Goal: Transaction & Acquisition: Purchase product/service

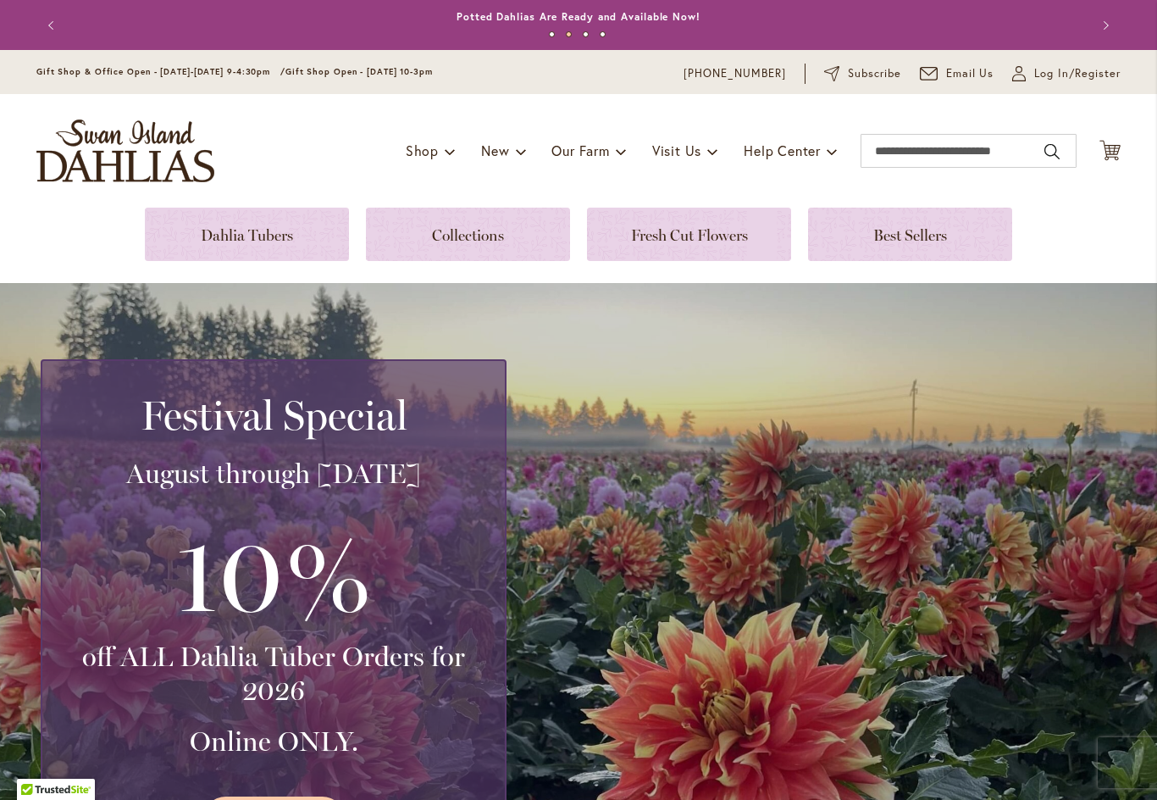
click at [173, 233] on link at bounding box center [247, 234] width 204 height 53
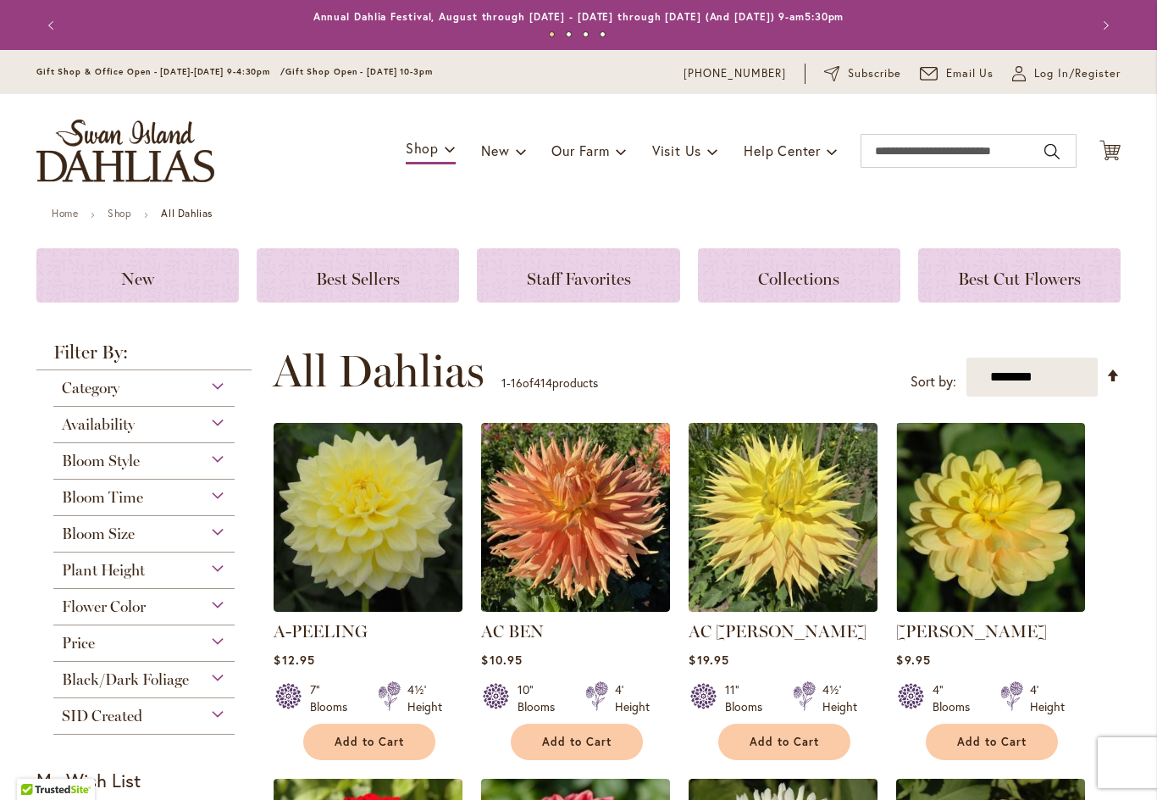
click at [127, 268] on span "New" at bounding box center [137, 278] width 33 height 20
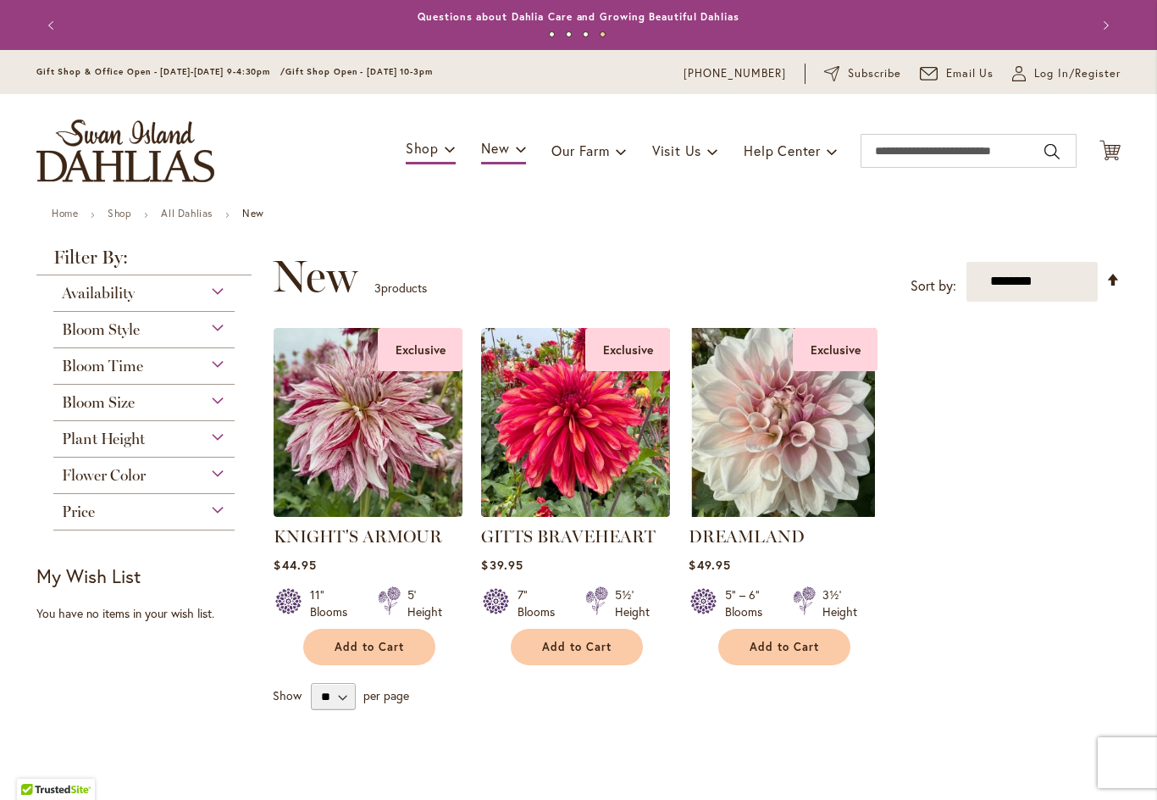
click at [115, 329] on span "Bloom Style" at bounding box center [101, 329] width 78 height 19
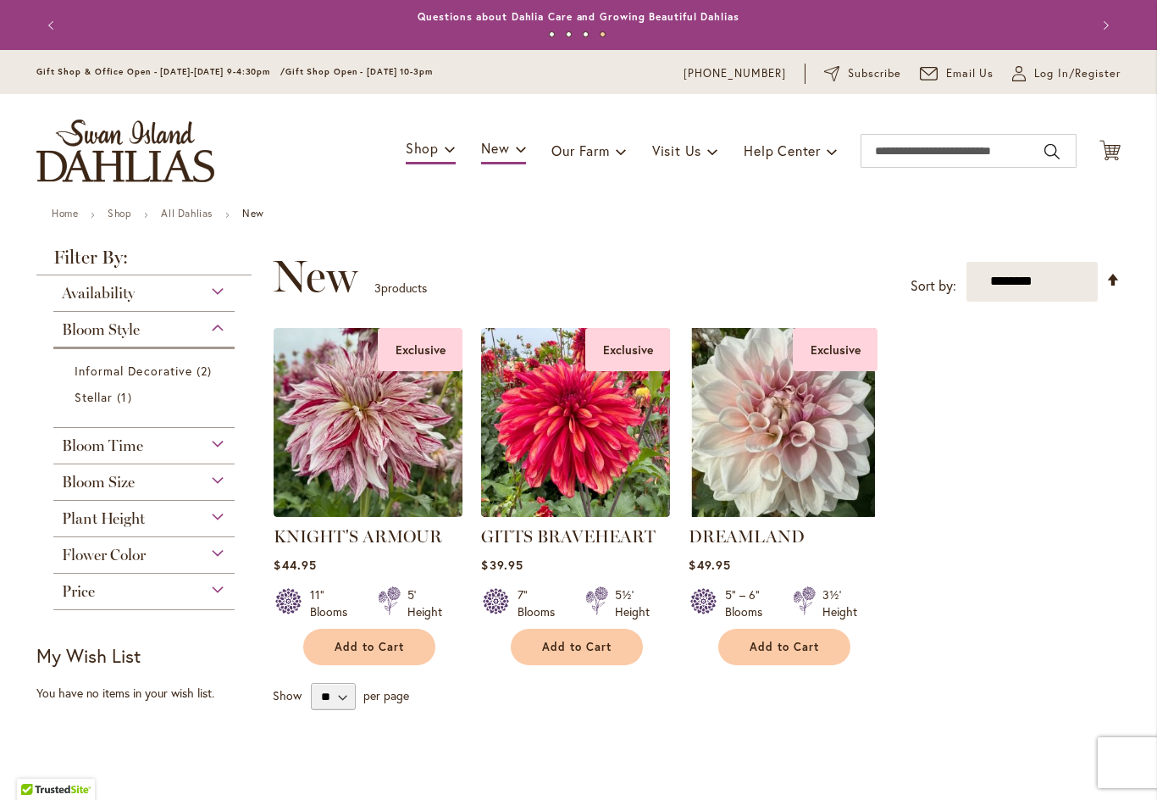
click at [131, 483] on span "Bloom Size" at bounding box center [98, 482] width 73 height 19
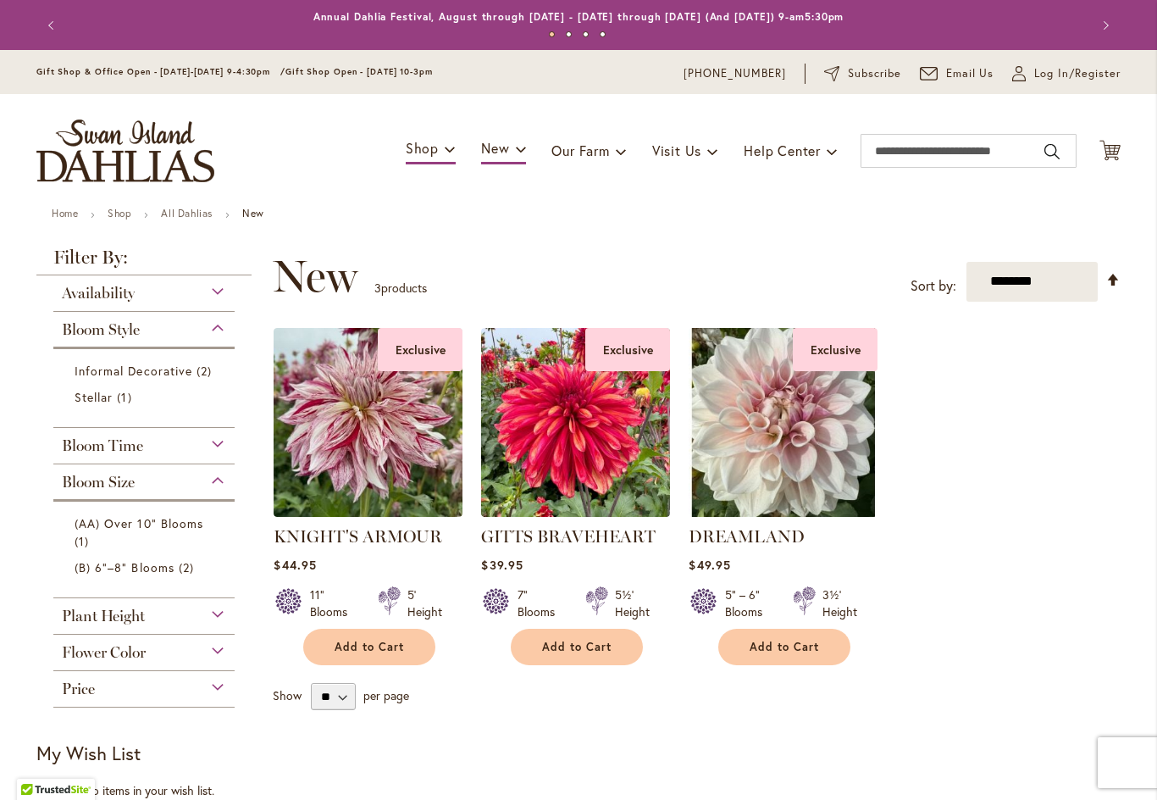
click at [174, 526] on span "(AA) Over 10" Blooms" at bounding box center [139, 523] width 129 height 16
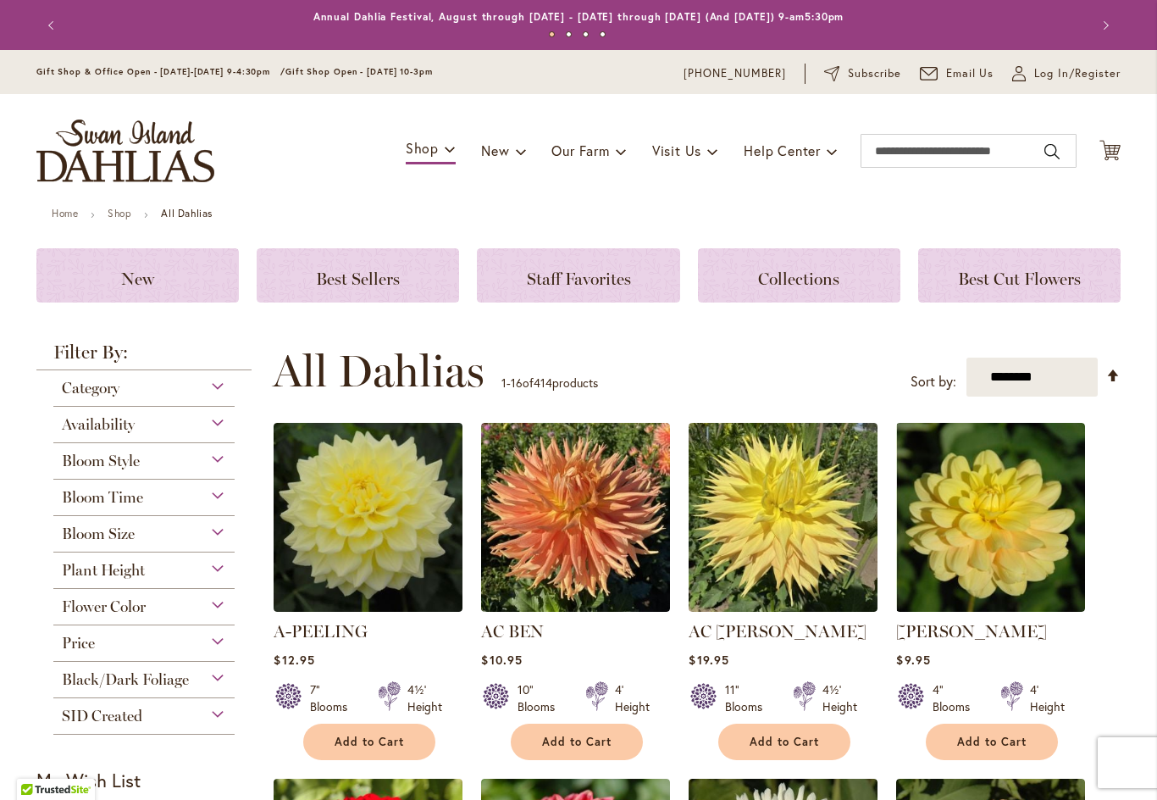
click at [123, 534] on span "Bloom Size" at bounding box center [98, 533] width 73 height 19
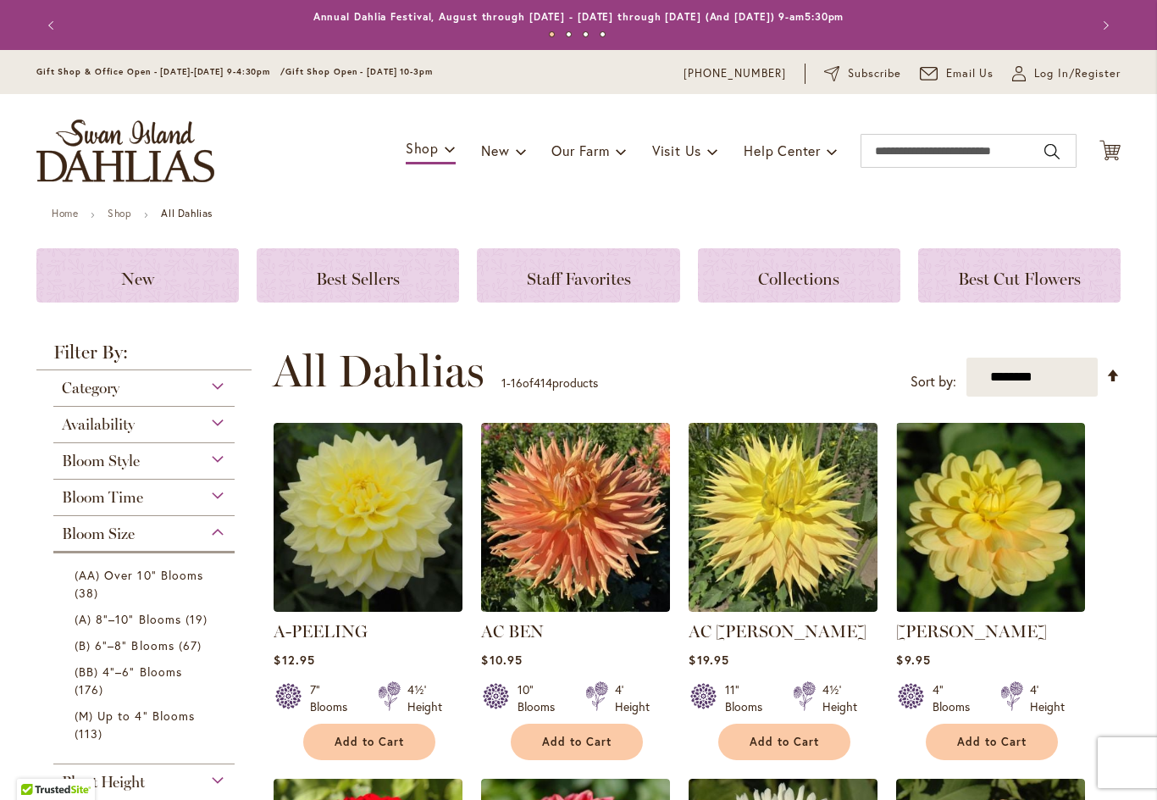
click at [146, 575] on span "(AA) Over 10" Blooms" at bounding box center [139, 575] width 129 height 16
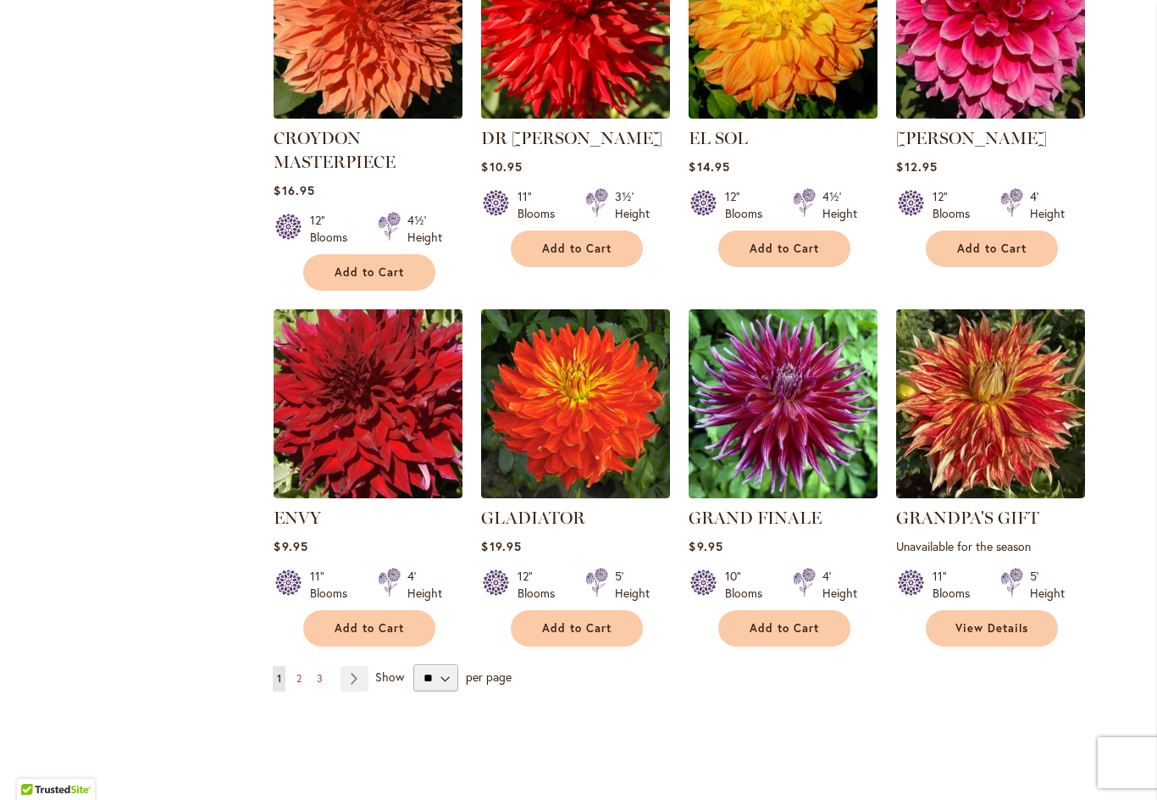
scroll to position [1171, 0]
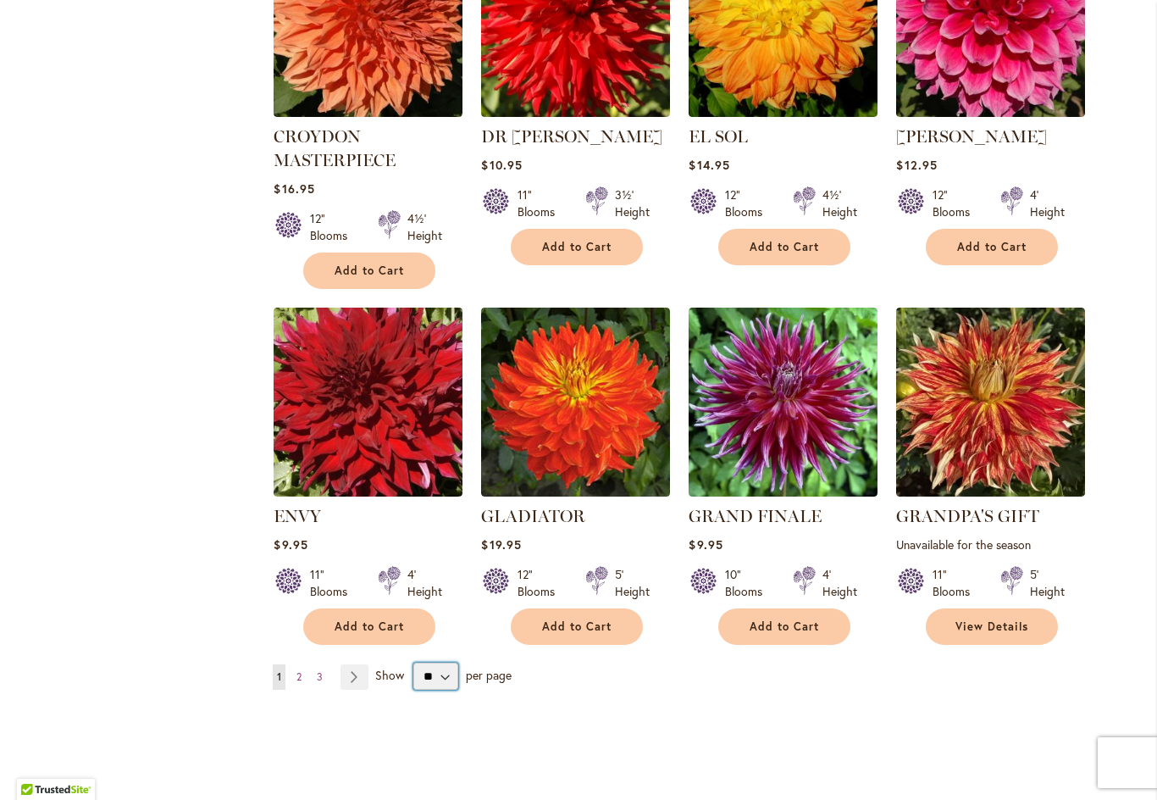
click at [446, 684] on select "** ** ** **" at bounding box center [435, 675] width 45 height 27
select select "**"
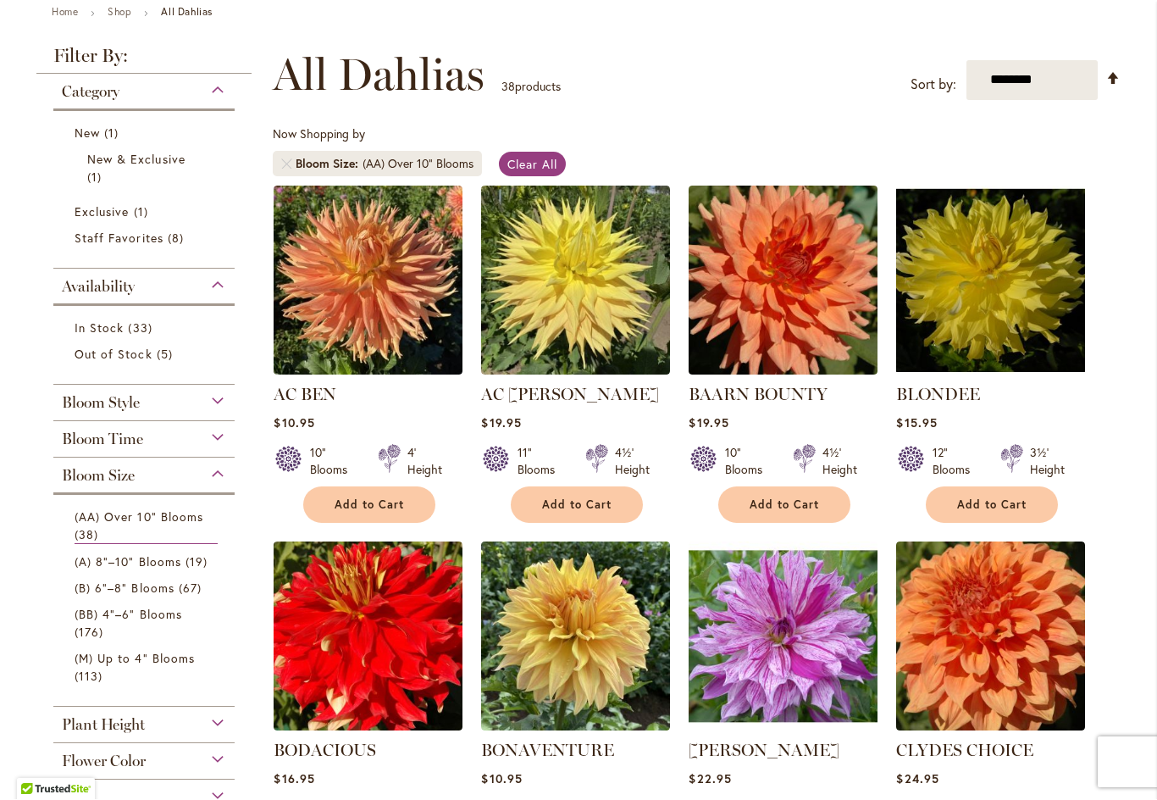
scroll to position [200, 0]
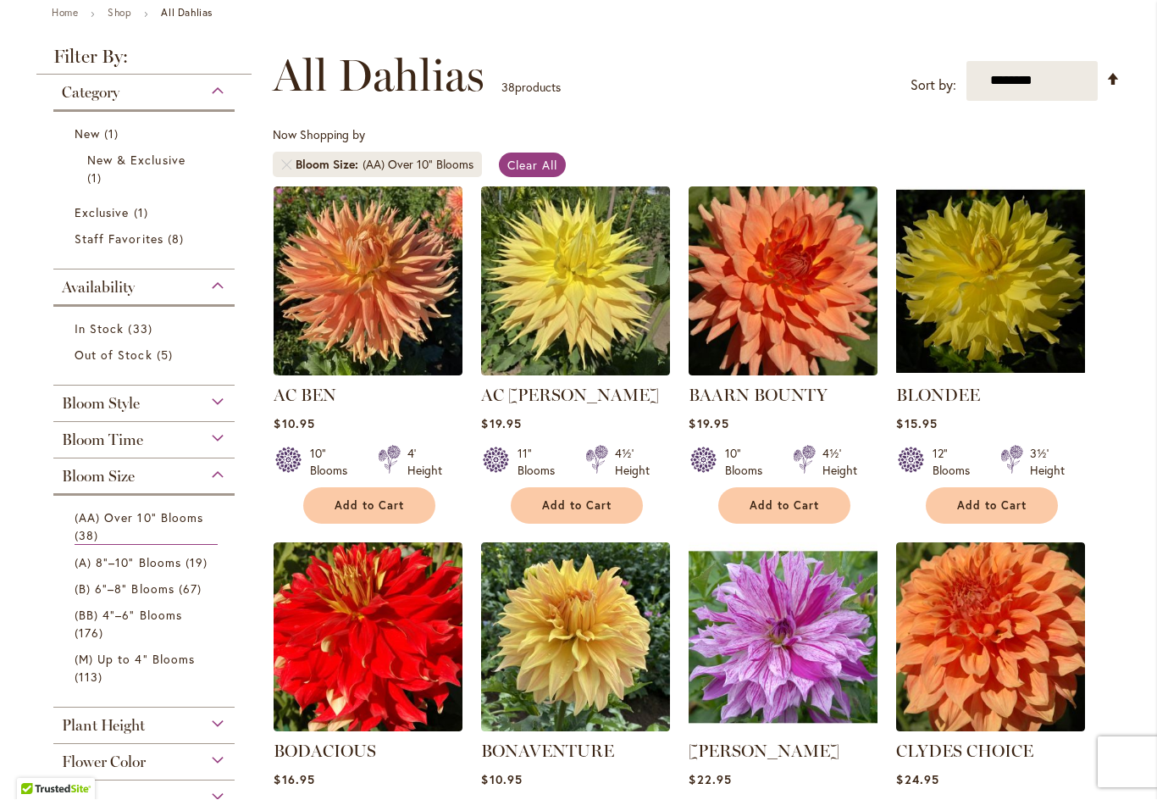
click at [223, 396] on div "Bloom Style" at bounding box center [143, 399] width 181 height 27
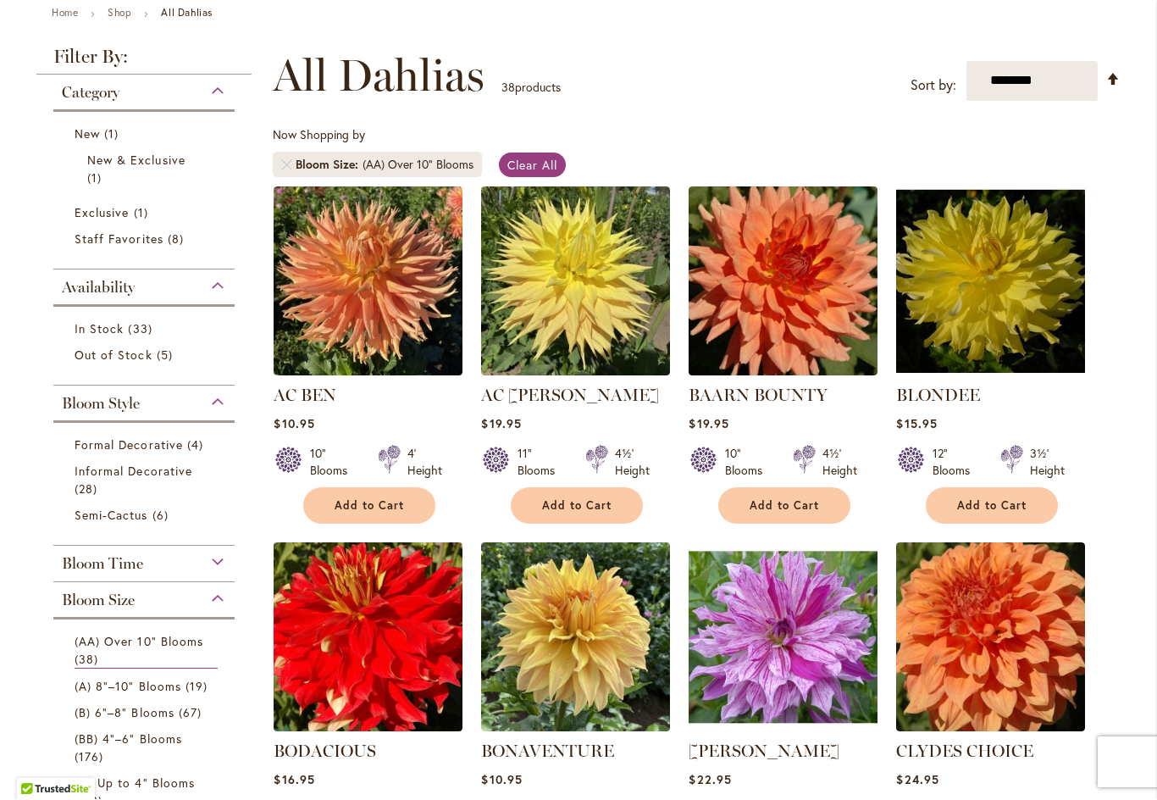
click at [241, 484] on div "Category New 1 item New & Exclusive 1 item Out of Stock 5 items 1 8 5" at bounding box center [143, 526] width 215 height 902
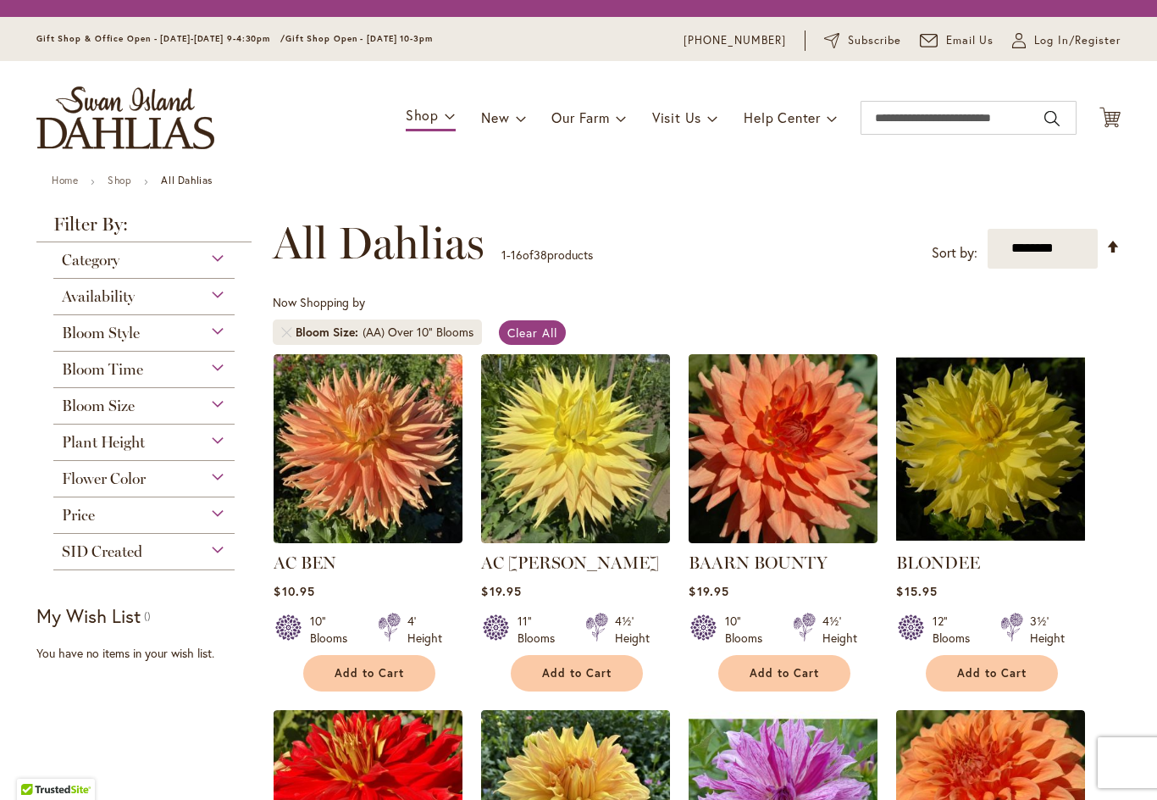
select select "**"
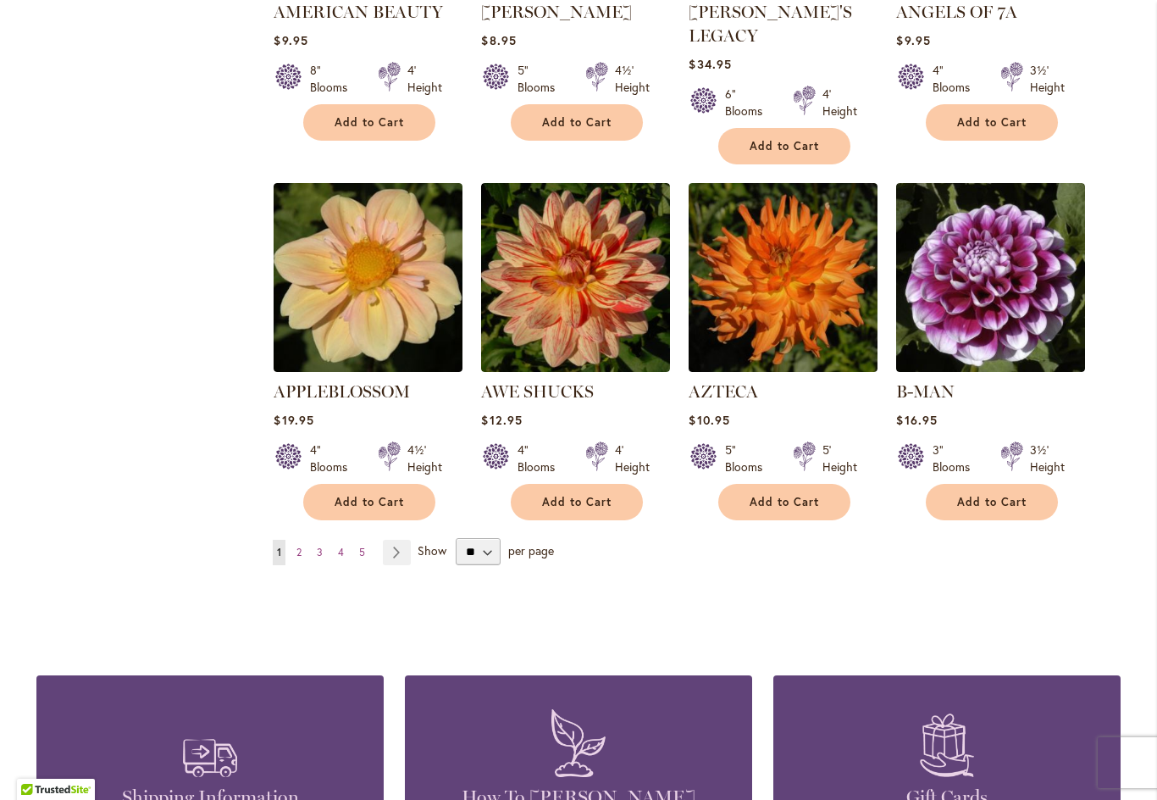
scroll to position [1359, 0]
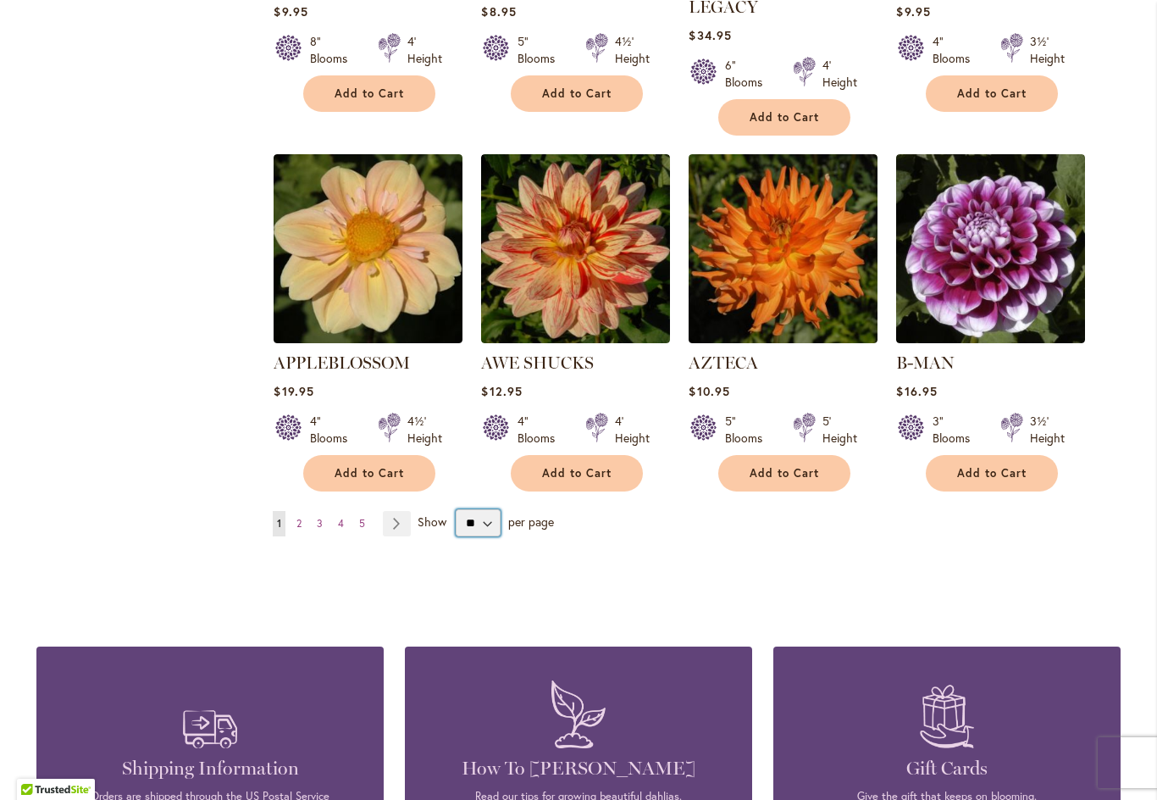
click at [487, 509] on select "** ** ** **" at bounding box center [478, 522] width 45 height 27
select select "**"
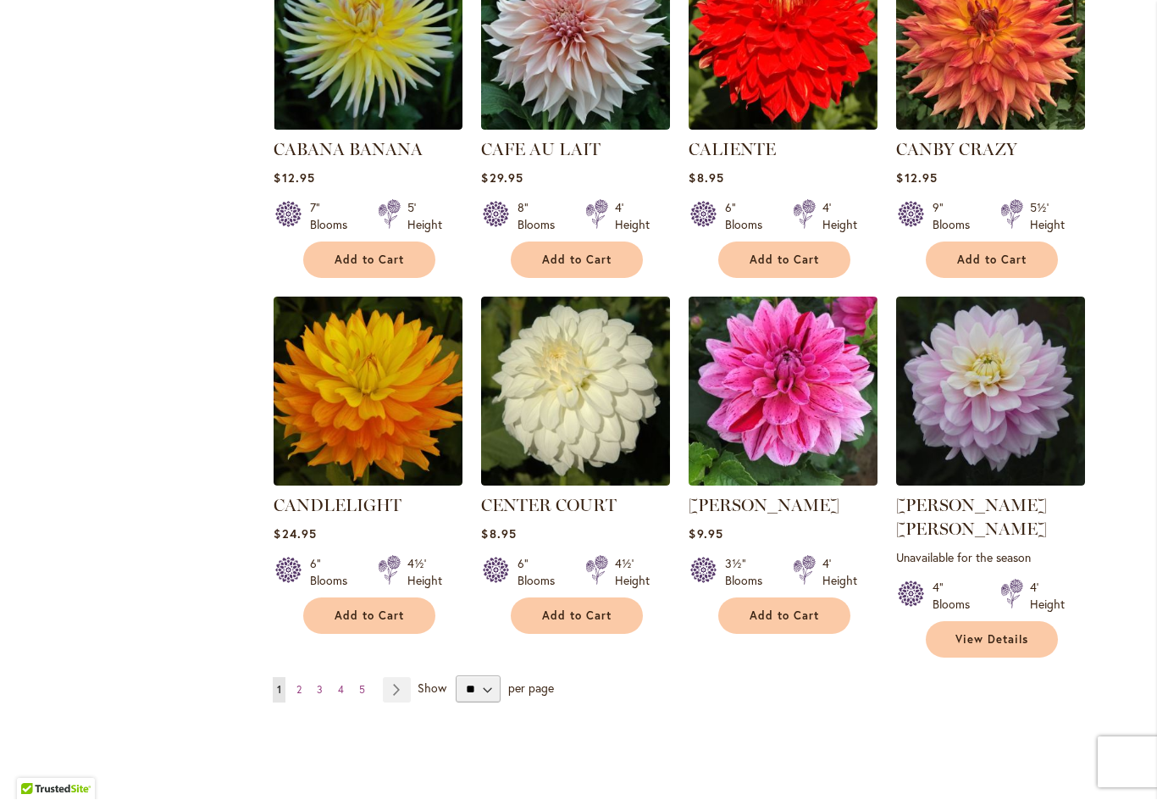
scroll to position [5569, 0]
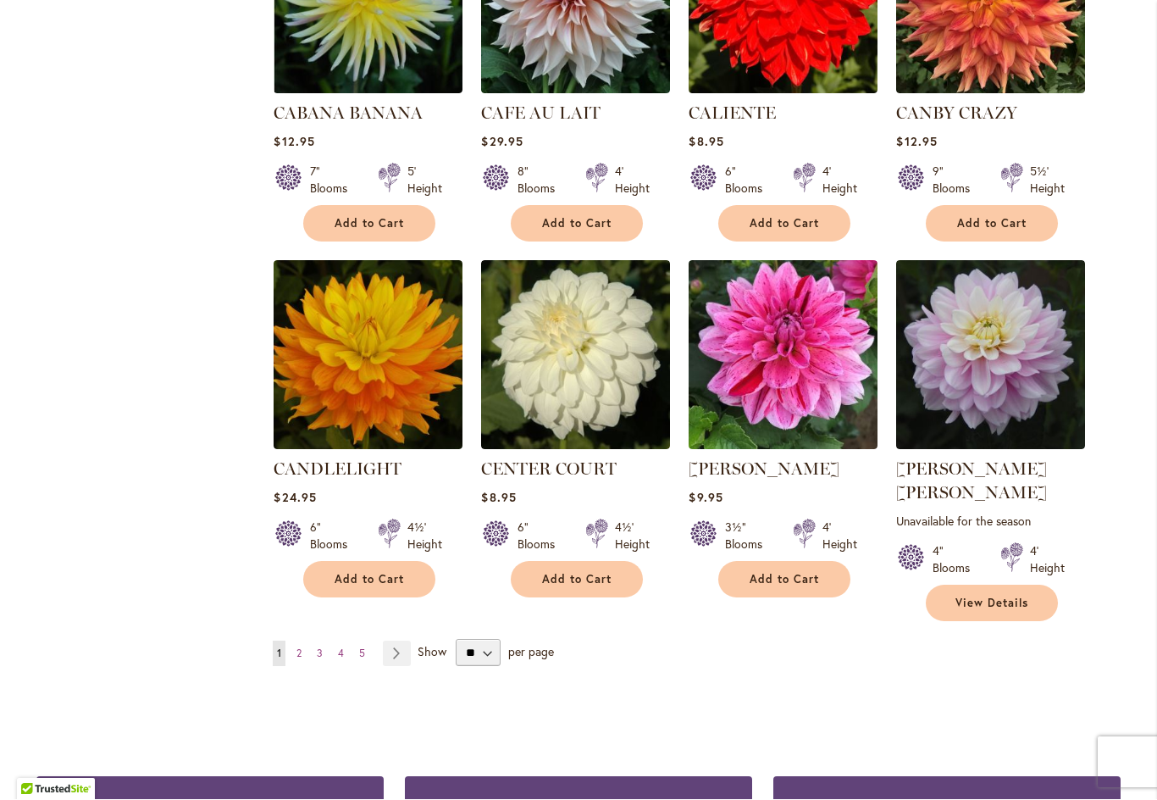
click at [302, 647] on span "2" at bounding box center [298, 653] width 5 height 13
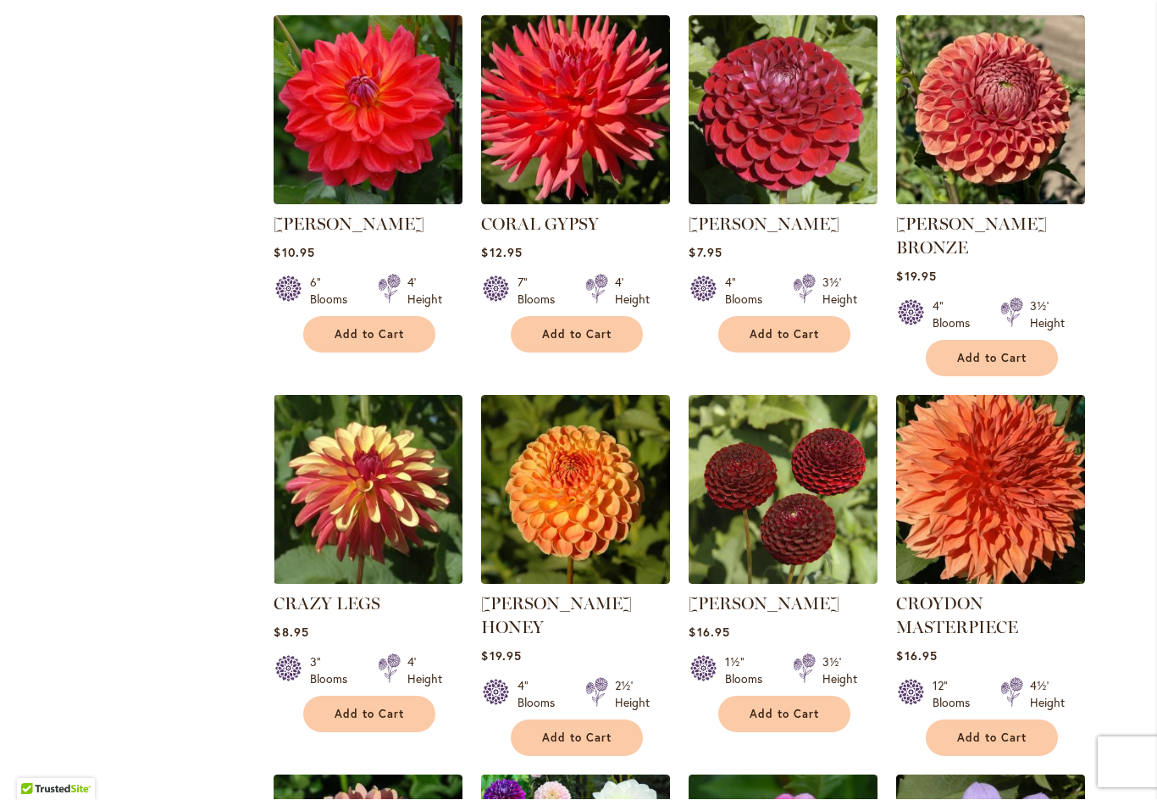
scroll to position [1901, 0]
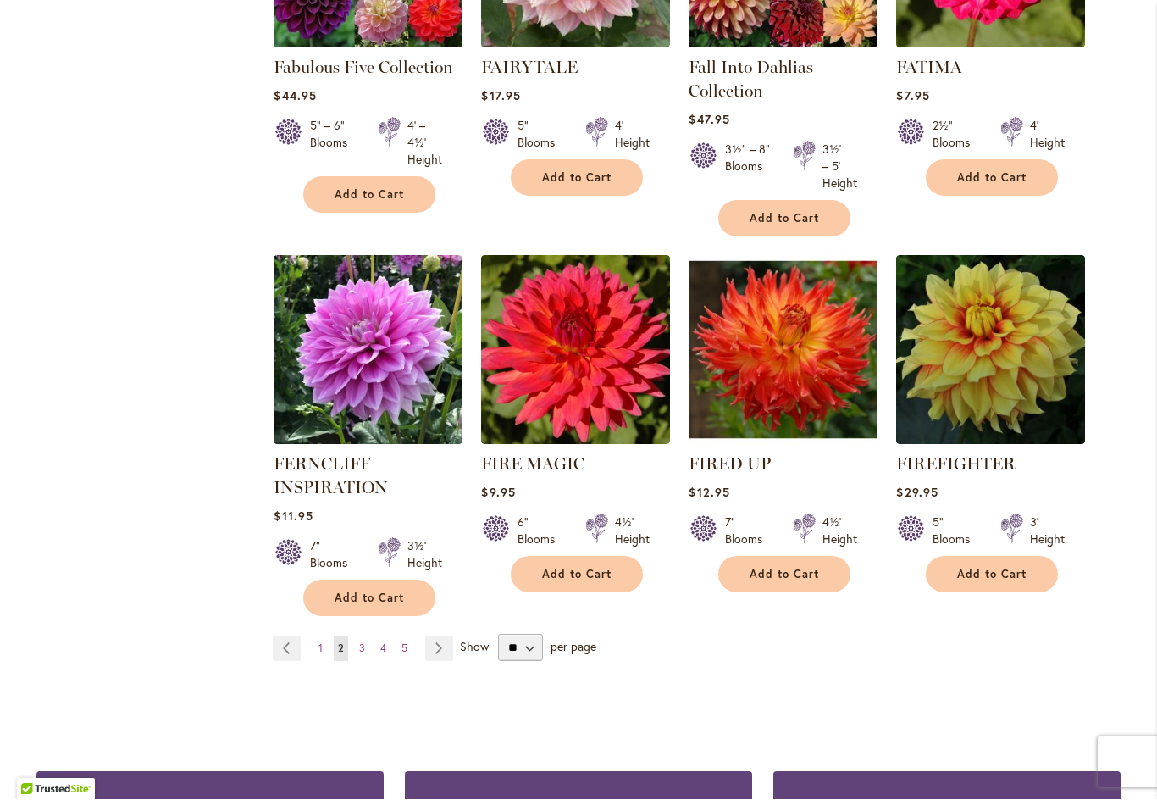
scroll to position [5741, 0]
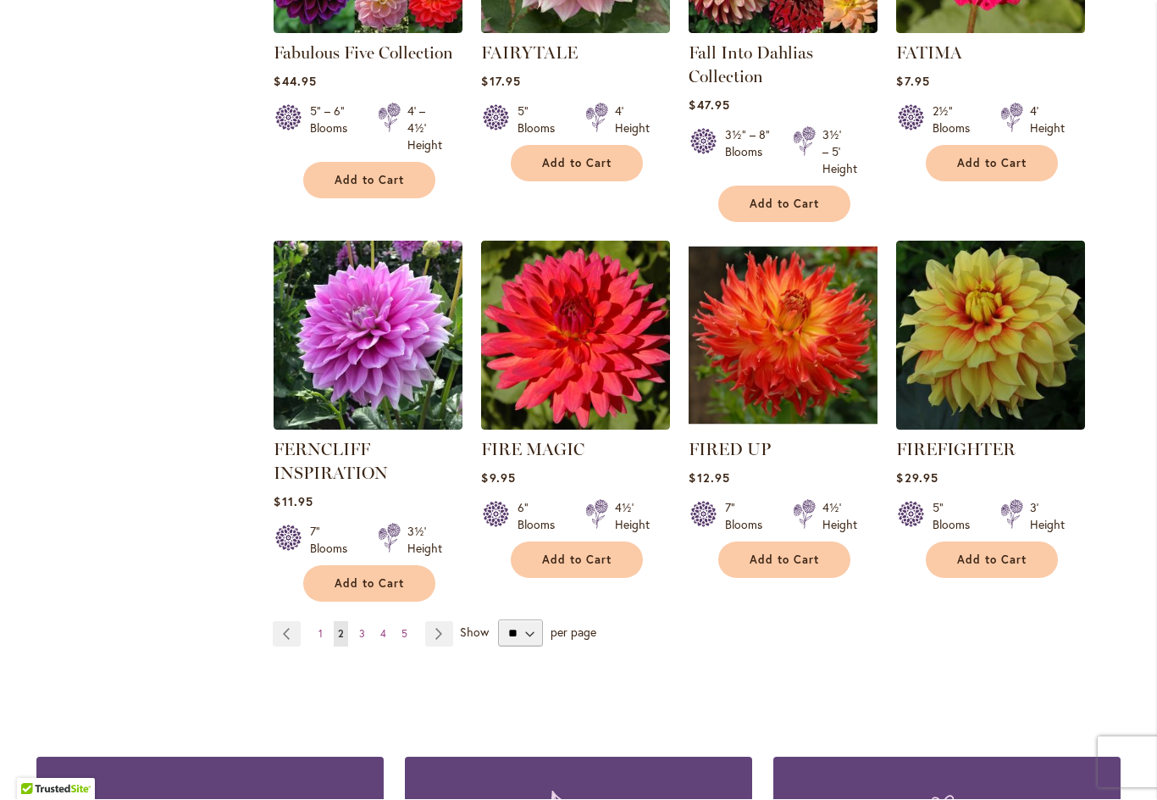
click at [361, 622] on link "Page 3" at bounding box center [362, 634] width 14 height 25
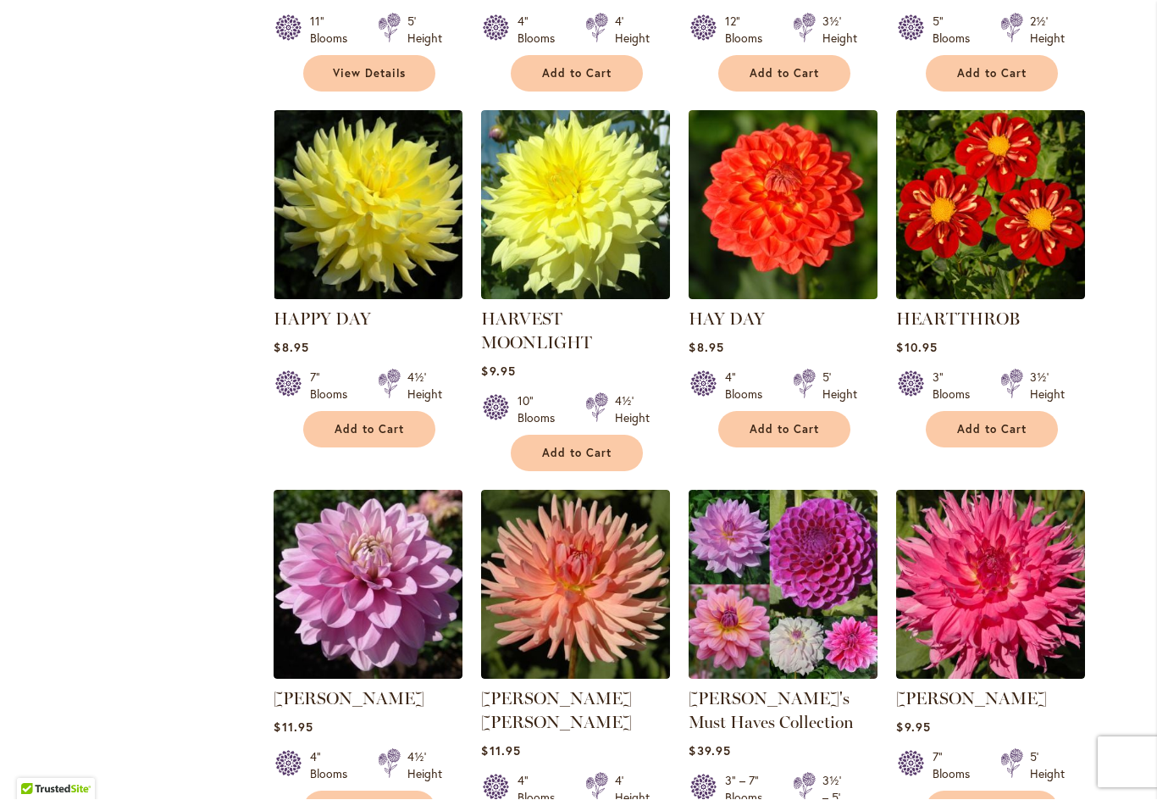
scroll to position [3715, 0]
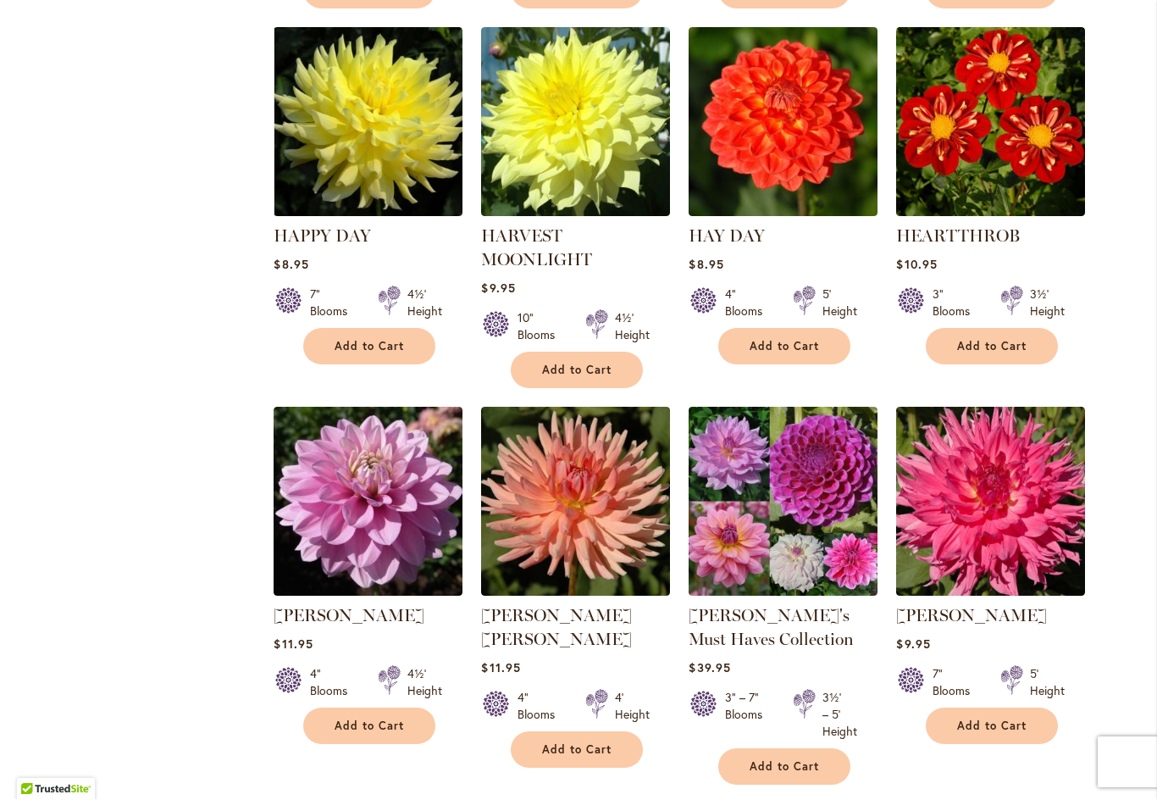
click at [819, 434] on img at bounding box center [783, 501] width 189 height 189
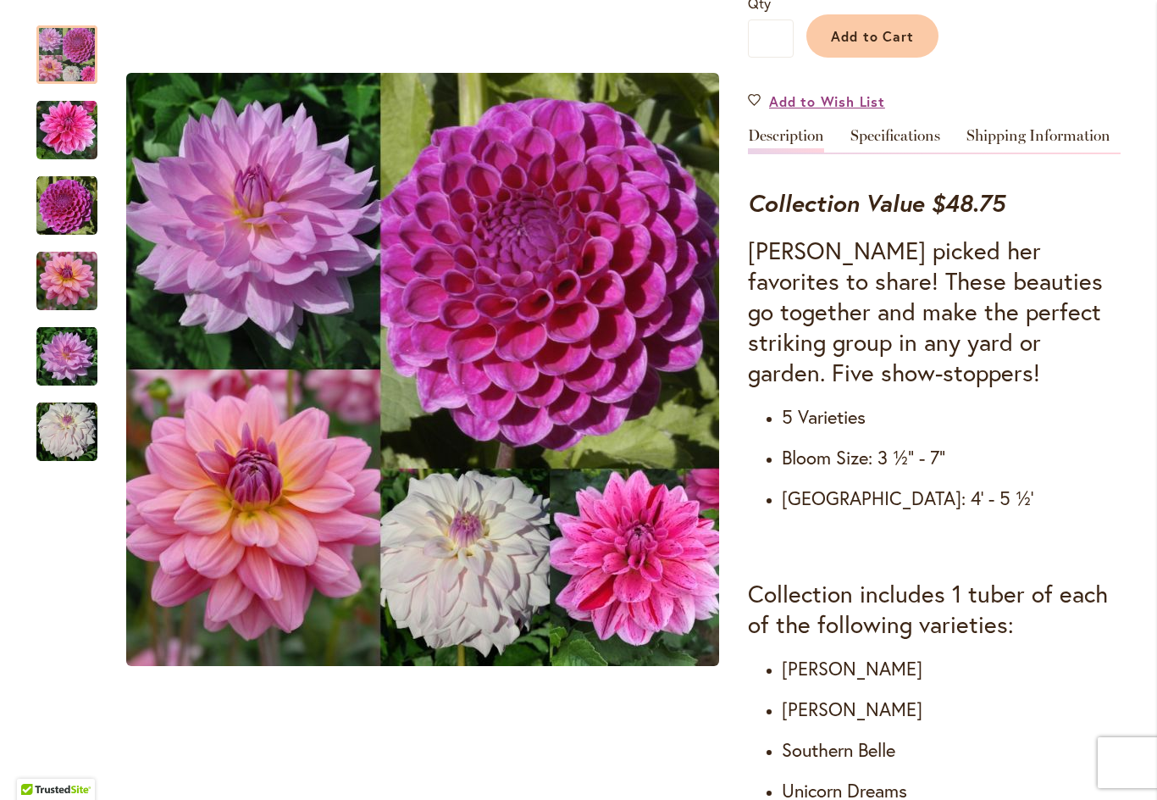
scroll to position [514, 0]
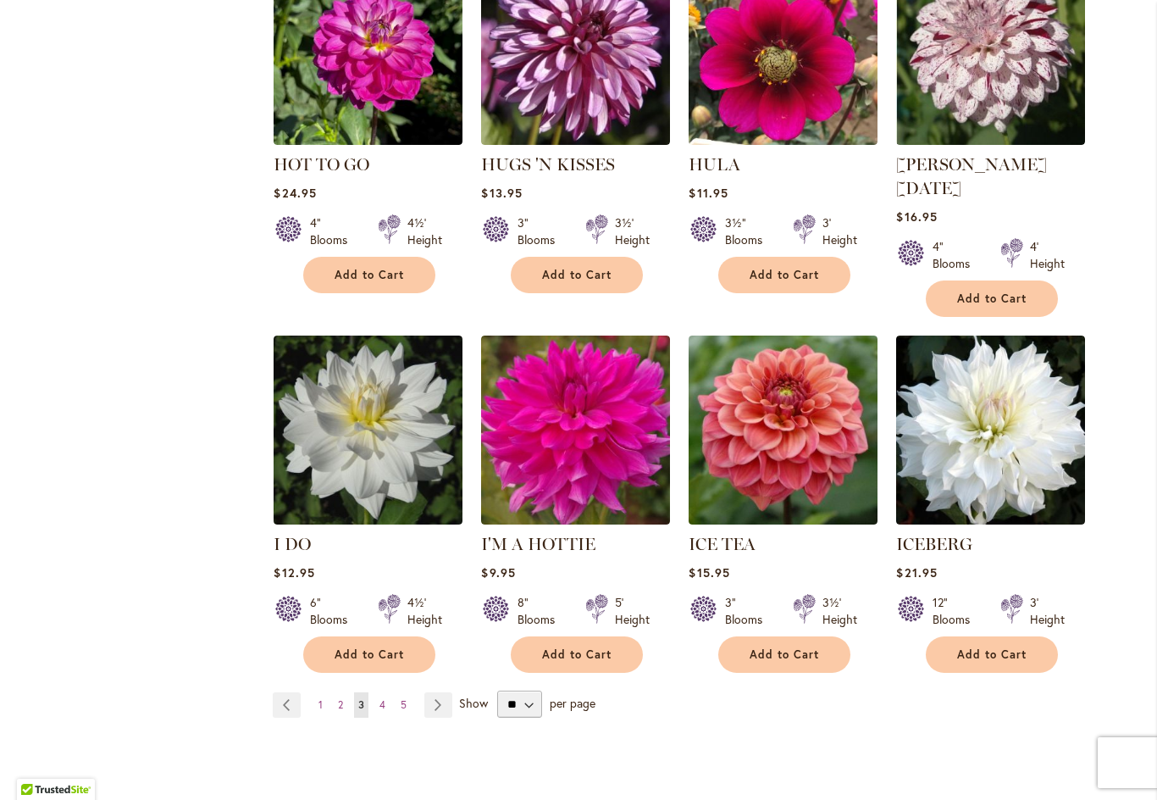
scroll to position [5654, 0]
click at [390, 692] on link "Page 4" at bounding box center [382, 704] width 14 height 25
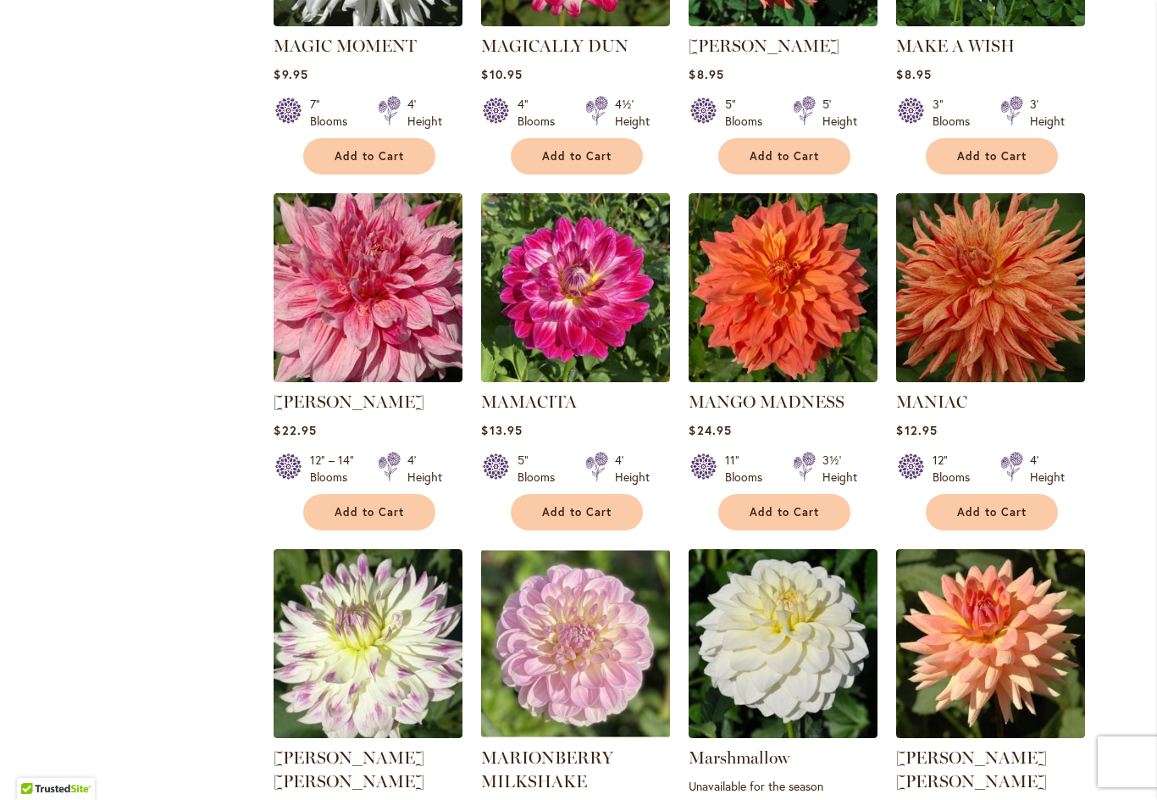
scroll to position [5443, 0]
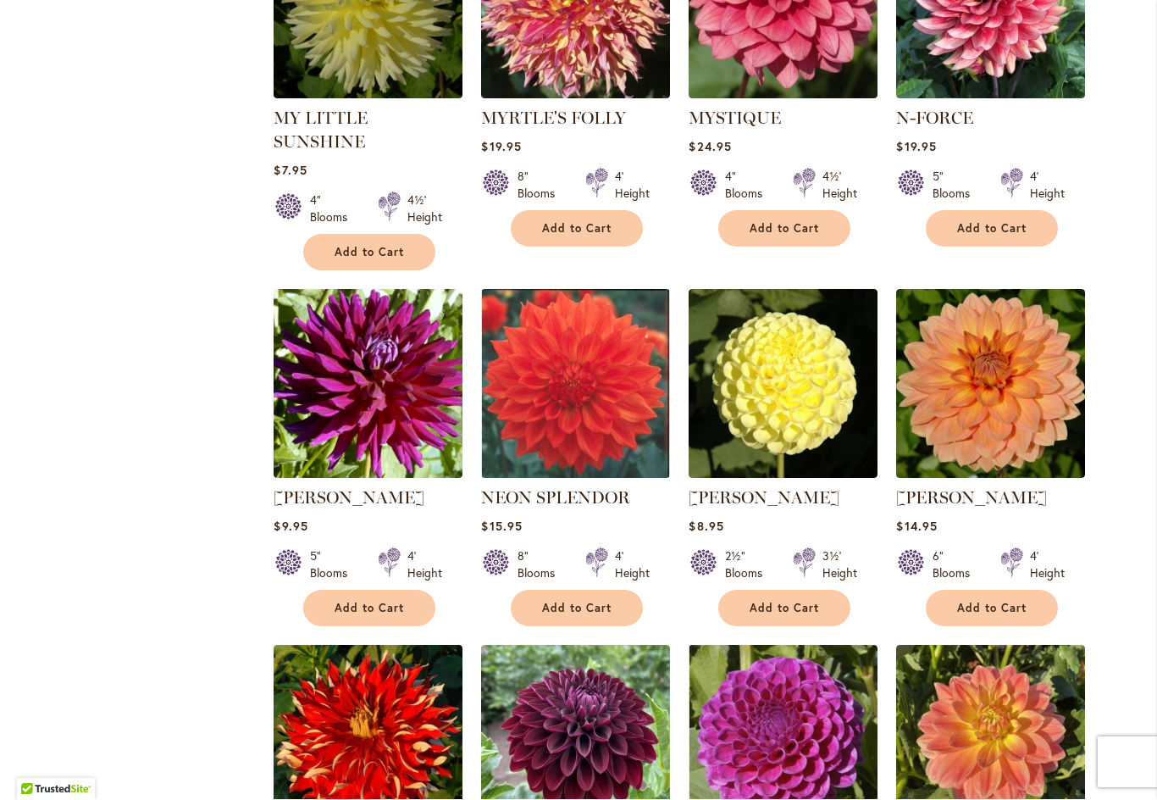
scroll to position [2381, 0]
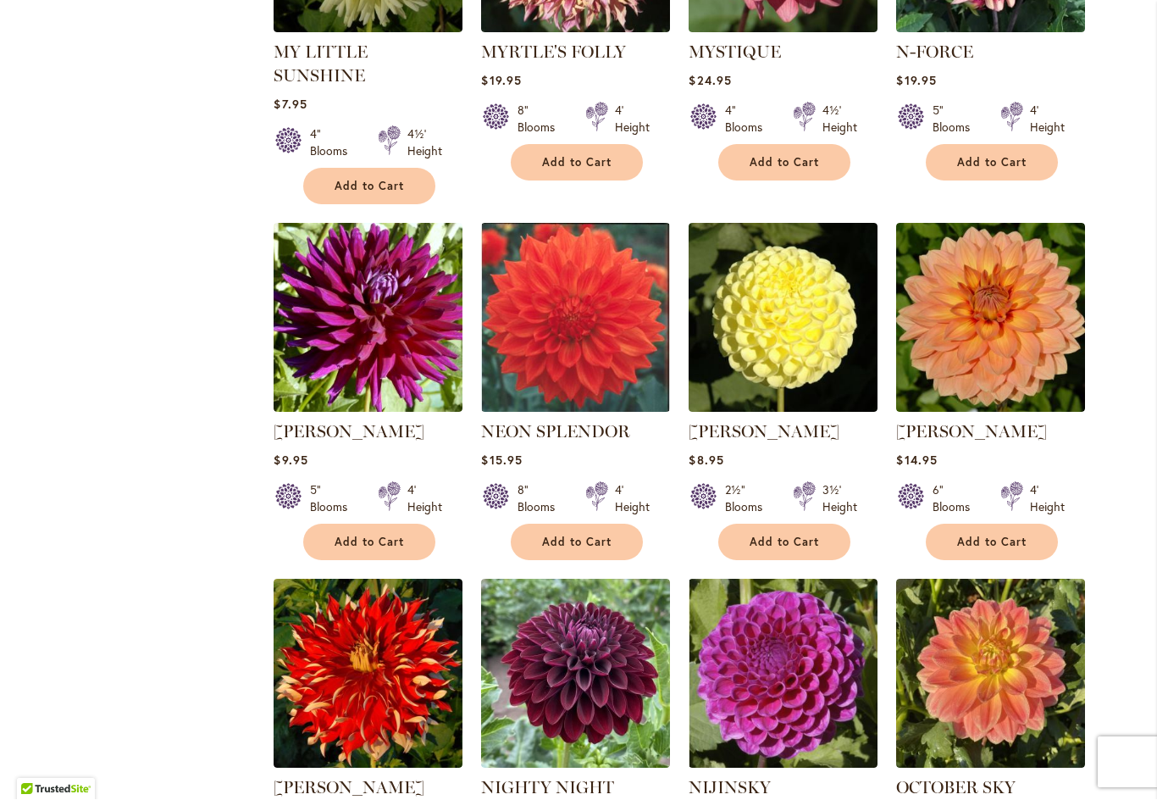
click at [1021, 302] on img at bounding box center [990, 318] width 189 height 189
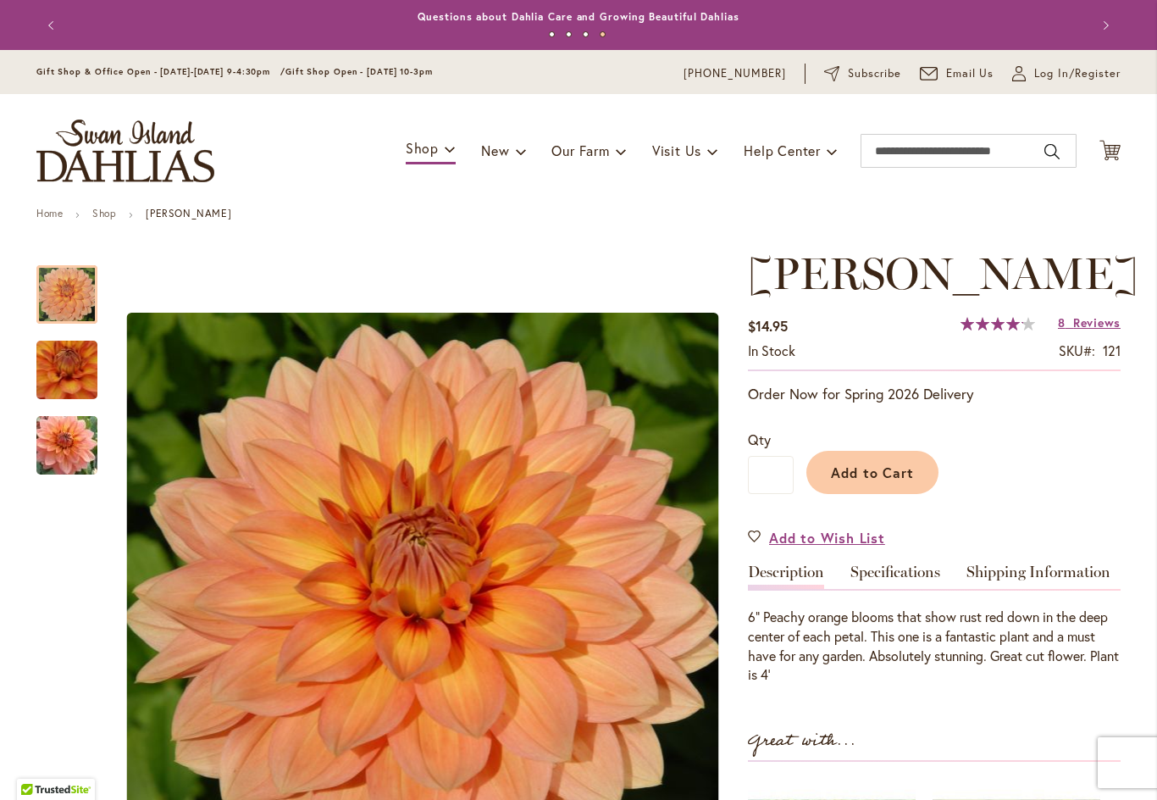
click at [917, 576] on link "Specifications" at bounding box center [895, 576] width 90 height 25
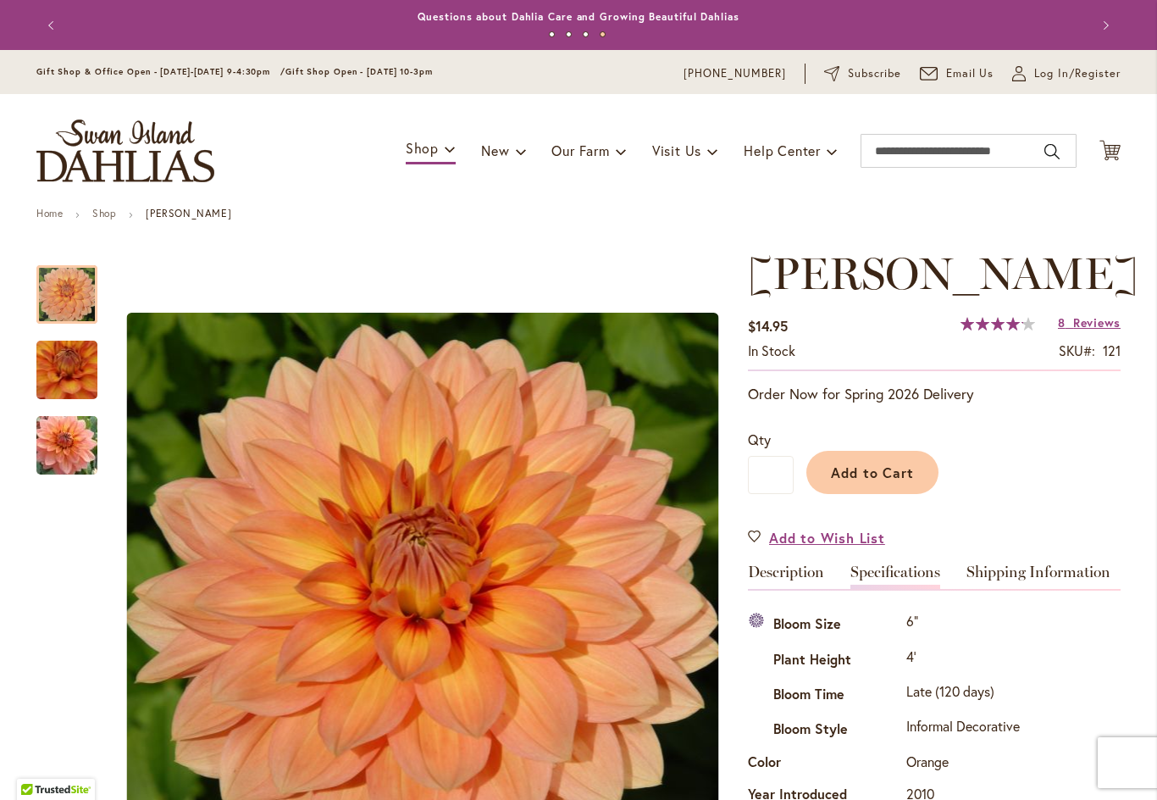
scroll to position [563, 0]
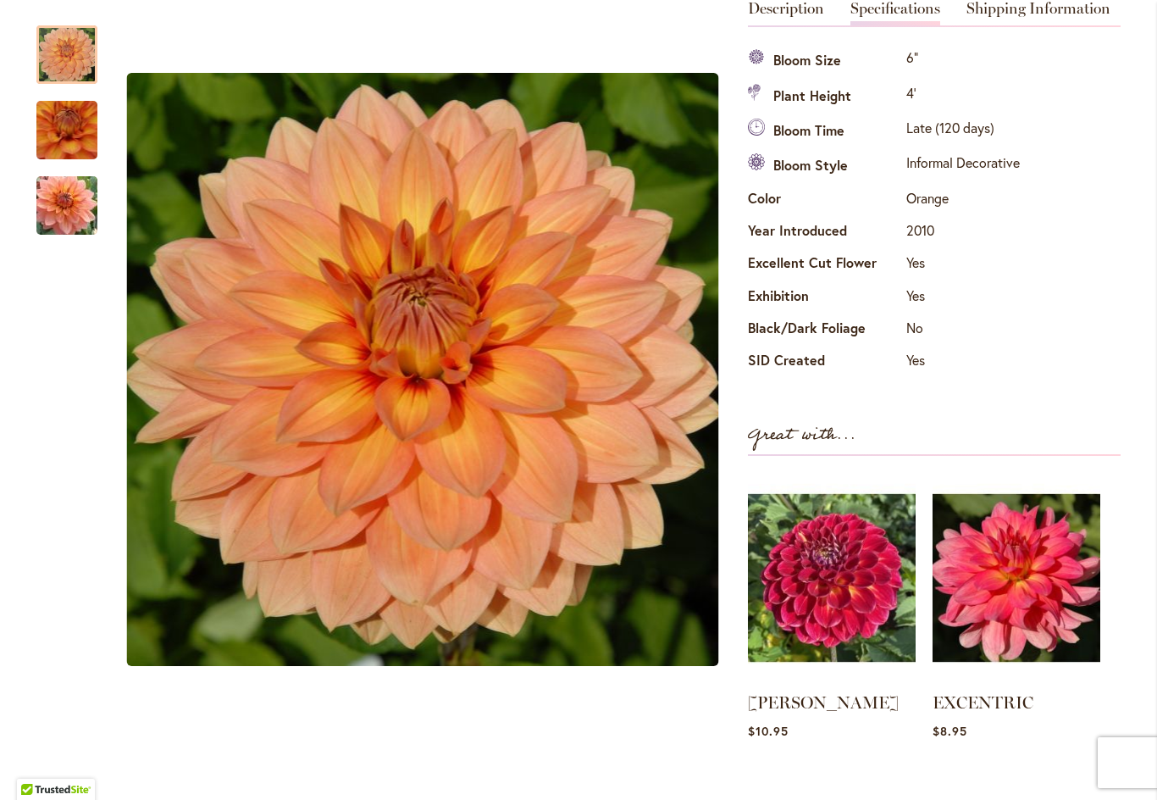
click at [875, 623] on img at bounding box center [832, 578] width 168 height 210
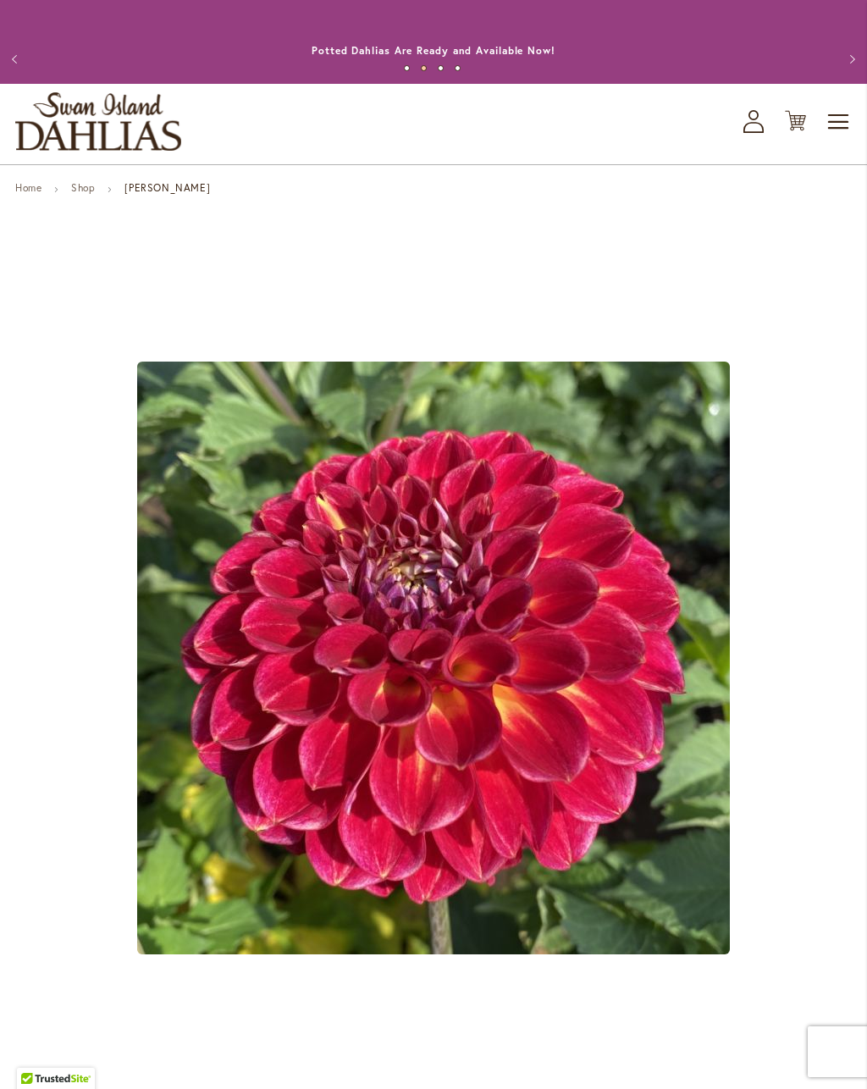
click at [388, 156] on div "Toggle Nav Shop All Shop Dahlia Tubers Collections Fresh Cut Dahlias Gardening …" at bounding box center [433, 124] width 867 height 80
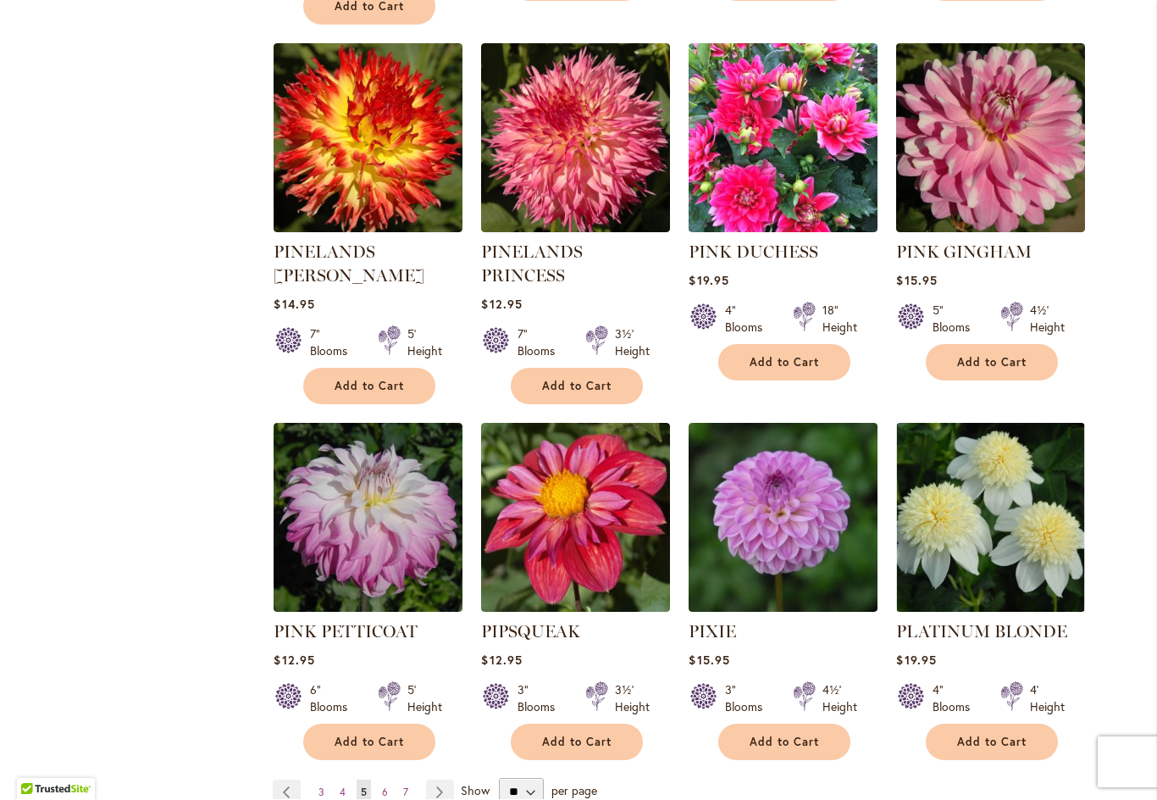
scroll to position [5537, 0]
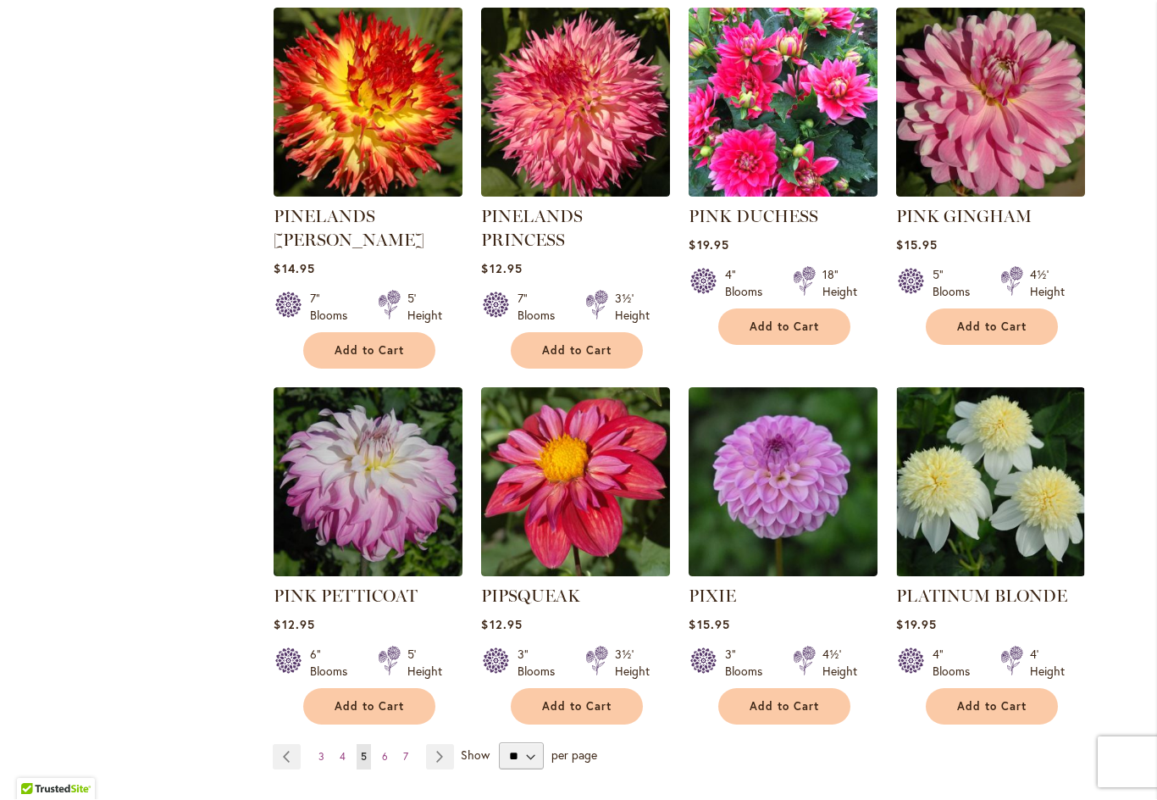
click at [382, 750] on span "6" at bounding box center [385, 756] width 6 height 13
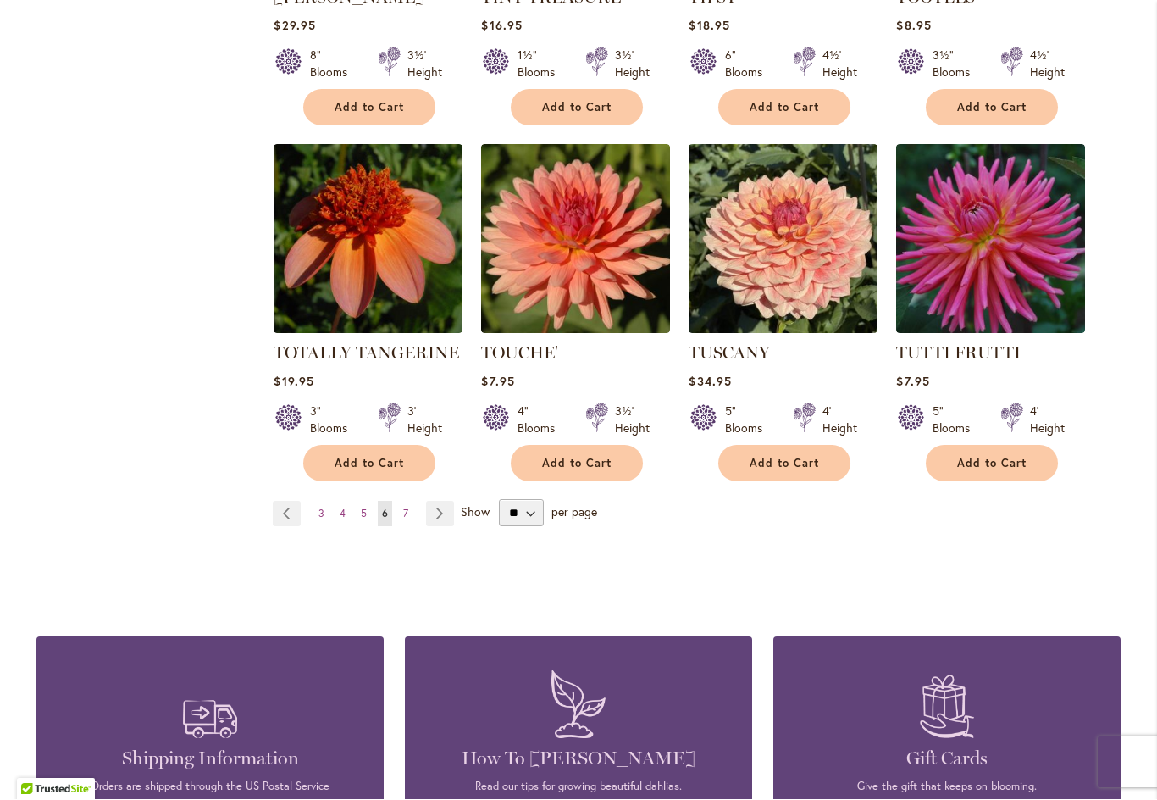
scroll to position [5718, 0]
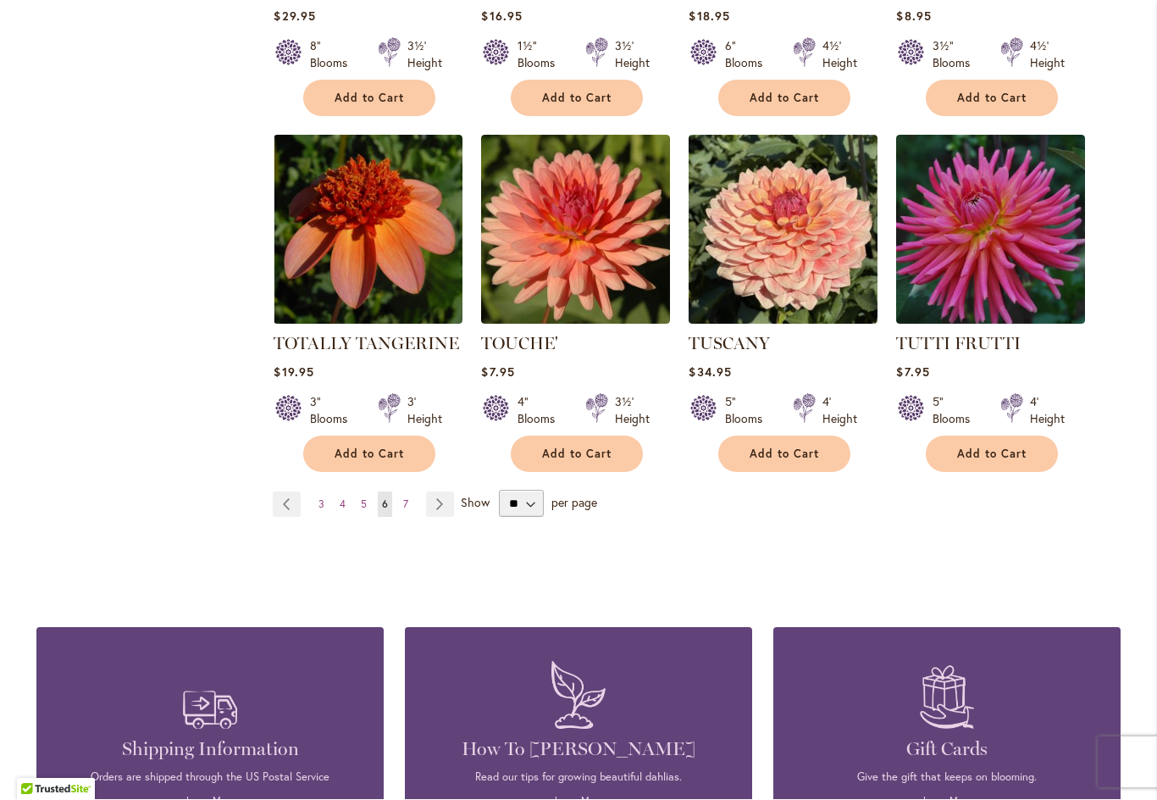
click at [434, 492] on link "Page Next" at bounding box center [440, 504] width 28 height 25
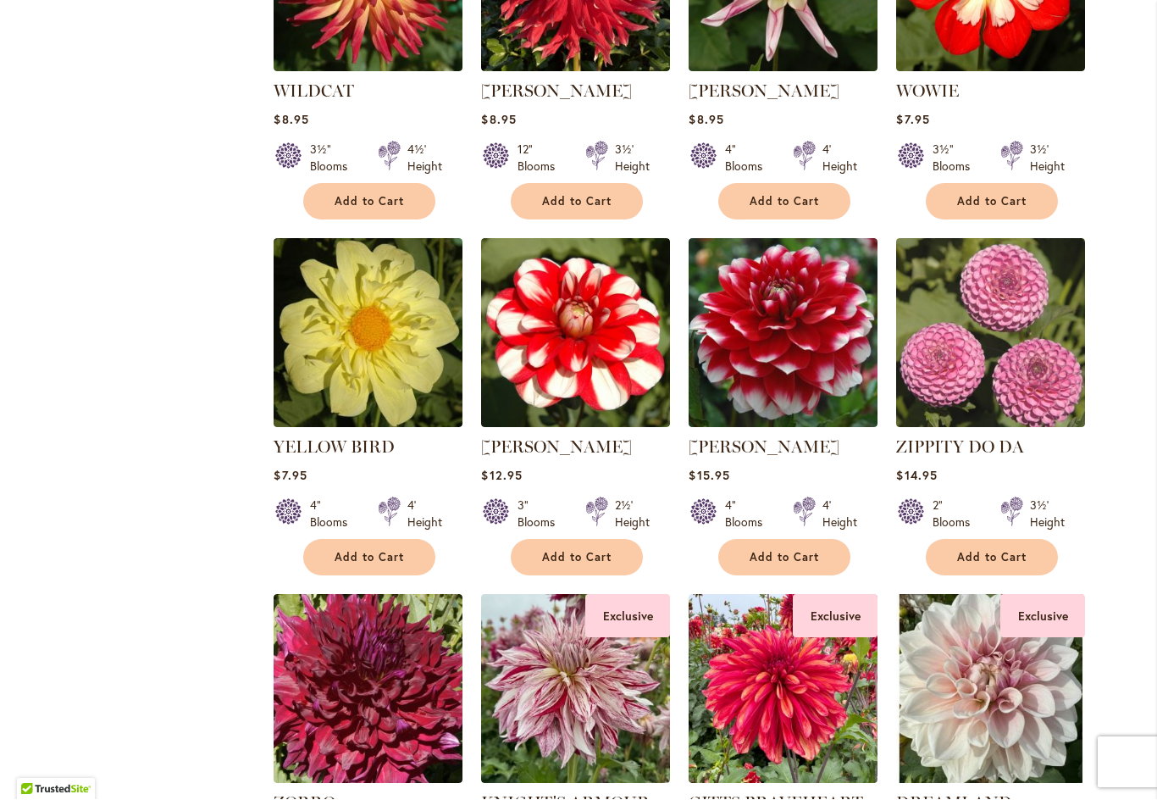
scroll to position [1964, 0]
